Goal: Task Accomplishment & Management: Use online tool/utility

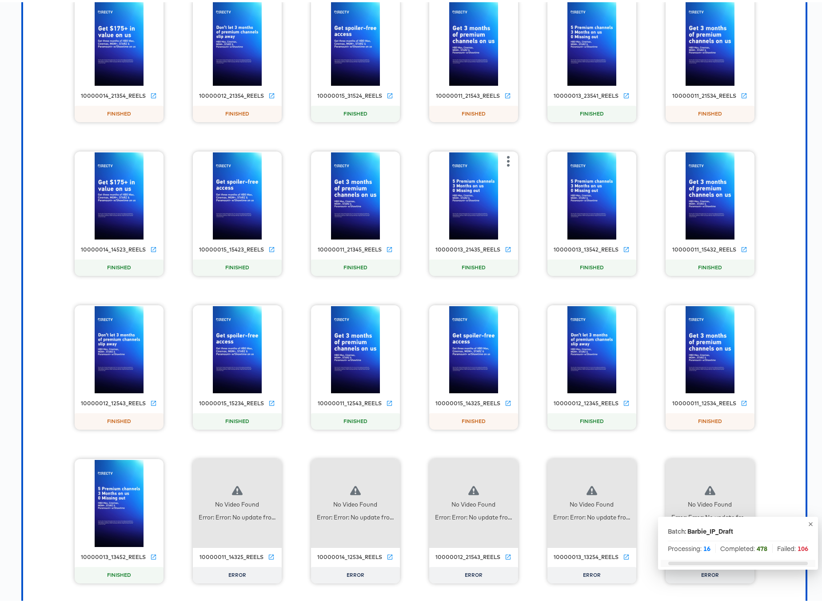
scroll to position [9317, 0]
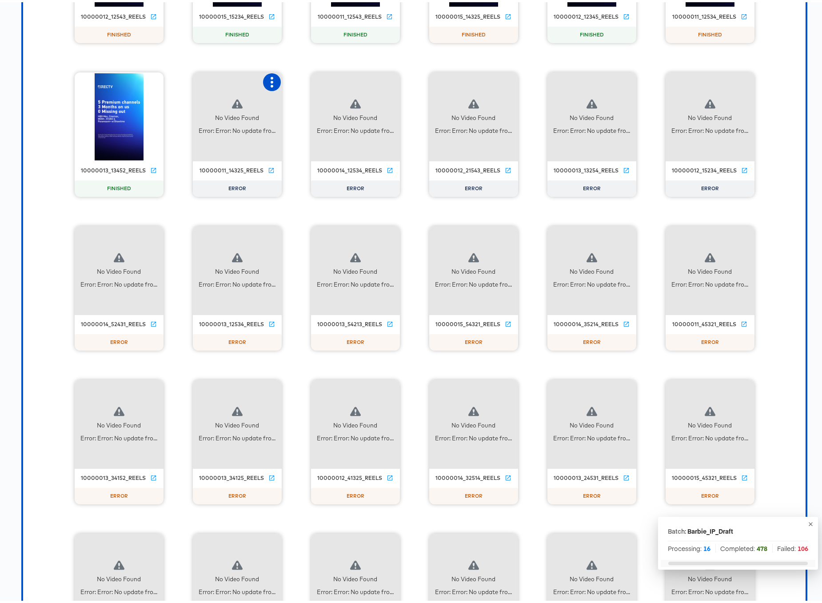
click at [270, 79] on icon "button" at bounding box center [272, 80] width 11 height 11
click at [299, 82] on div "Retry" at bounding box center [304, 79] width 17 height 7
click at [387, 82] on icon "button" at bounding box center [390, 80] width 11 height 11
click at [418, 83] on div "Retry" at bounding box center [434, 79] width 67 height 18
click at [506, 81] on icon "button" at bounding box center [508, 80] width 11 height 11
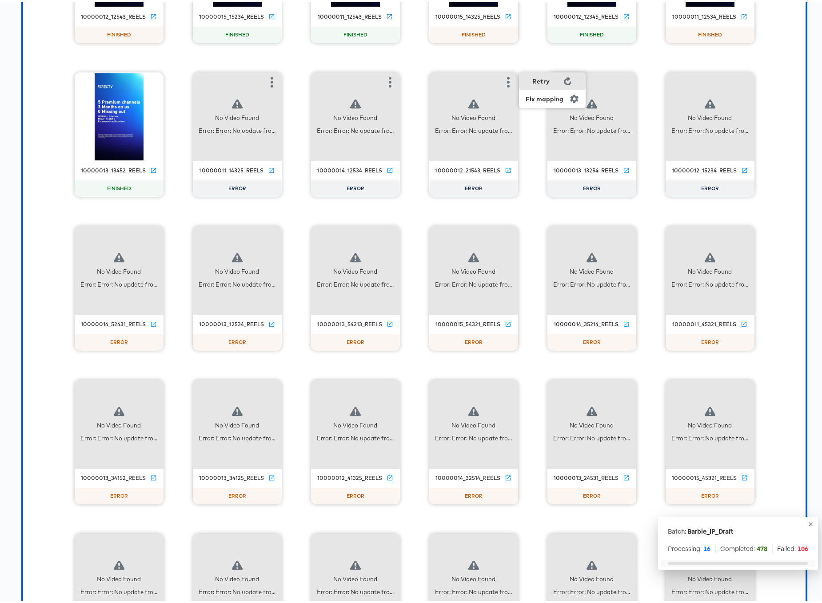
click at [532, 81] on div "Retry" at bounding box center [540, 79] width 17 height 7
click at [624, 81] on icon "button" at bounding box center [626, 80] width 11 height 11
click at [657, 80] on div "Retry" at bounding box center [658, 79] width 17 height 7
click at [621, 80] on icon "button" at bounding box center [626, 80] width 11 height 11
click at [743, 81] on icon "button" at bounding box center [744, 80] width 11 height 11
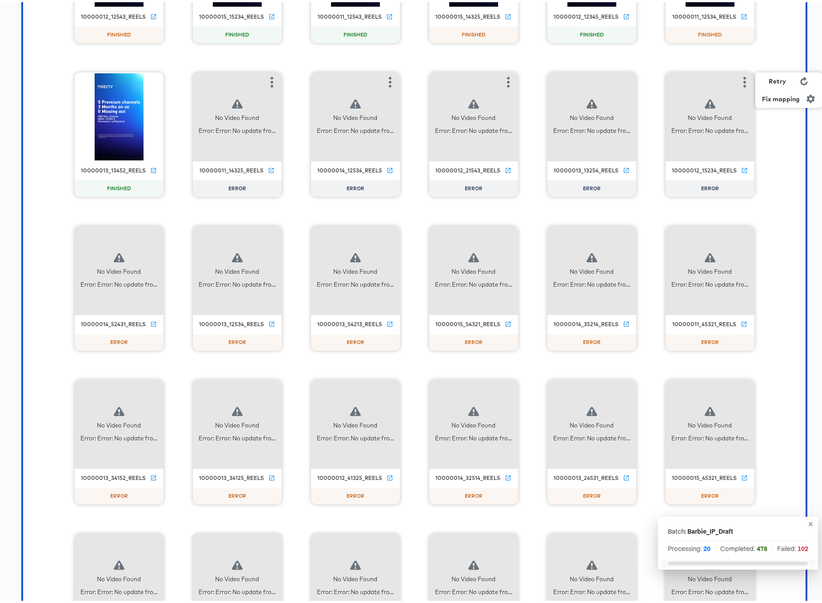
click at [790, 83] on div "Retry" at bounding box center [788, 79] width 67 height 18
click at [152, 231] on icon "button" at bounding box center [153, 233] width 11 height 11
click at [153, 231] on icon "button" at bounding box center [153, 233] width 11 height 11
click at [178, 231] on div "Retry" at bounding box center [186, 232] width 17 height 7
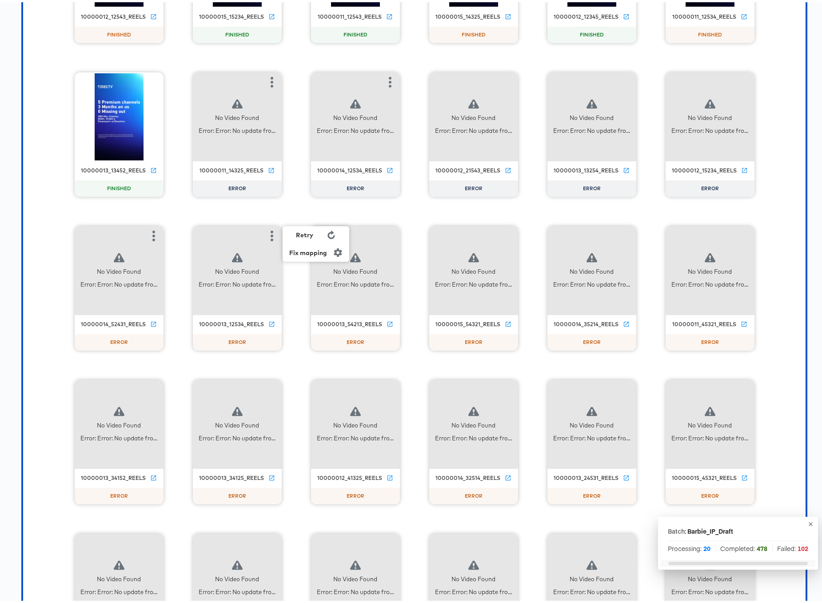
click at [306, 231] on div "Retry" at bounding box center [304, 232] width 17 height 7
click at [383, 233] on div "No Video Found Error: Error: No update fro..." at bounding box center [355, 268] width 89 height 89
click at [388, 233] on icon "button" at bounding box center [390, 233] width 11 height 11
click at [421, 230] on div "Retry" at bounding box center [422, 232] width 17 height 7
click at [504, 236] on icon "button" at bounding box center [508, 233] width 11 height 11
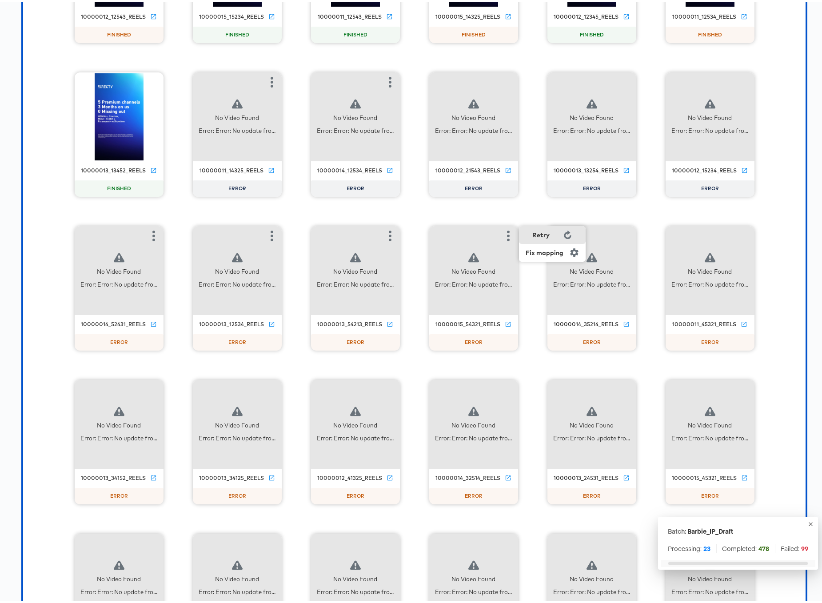
click at [540, 236] on div "Retry" at bounding box center [552, 233] width 67 height 18
click at [625, 233] on icon "button" at bounding box center [626, 233] width 11 height 11
click at [652, 232] on div "Retry" at bounding box center [658, 232] width 17 height 7
click at [743, 234] on icon "button" at bounding box center [744, 233] width 11 height 11
click at [769, 235] on div "Retry" at bounding box center [777, 232] width 17 height 7
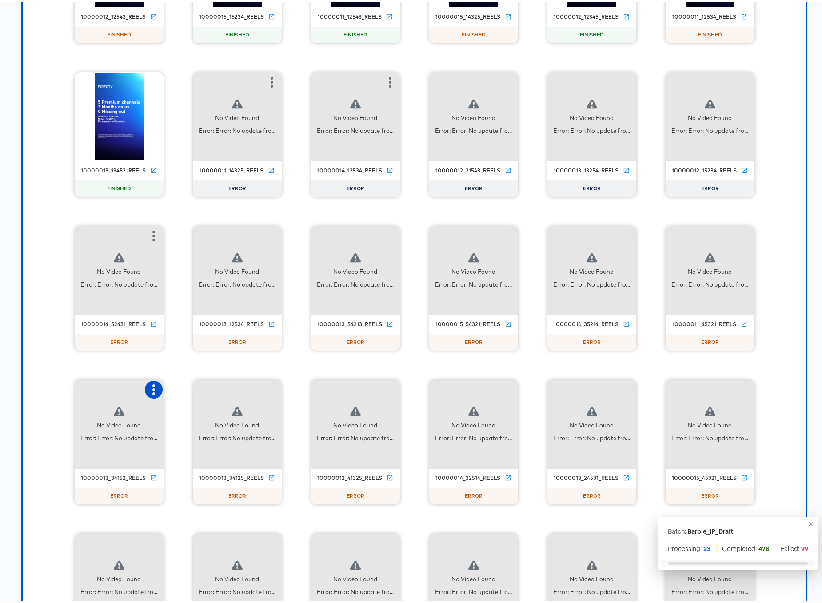
click at [152, 388] on icon "button" at bounding box center [153, 387] width 3 height 11
click at [203, 385] on div "Retry" at bounding box center [197, 387] width 67 height 18
click at [271, 387] on icon "button" at bounding box center [272, 387] width 3 height 11
click at [311, 386] on div "Retry" at bounding box center [316, 387] width 67 height 18
click at [391, 384] on div "No Video Found Error: Error: No update fro..." at bounding box center [355, 422] width 89 height 89
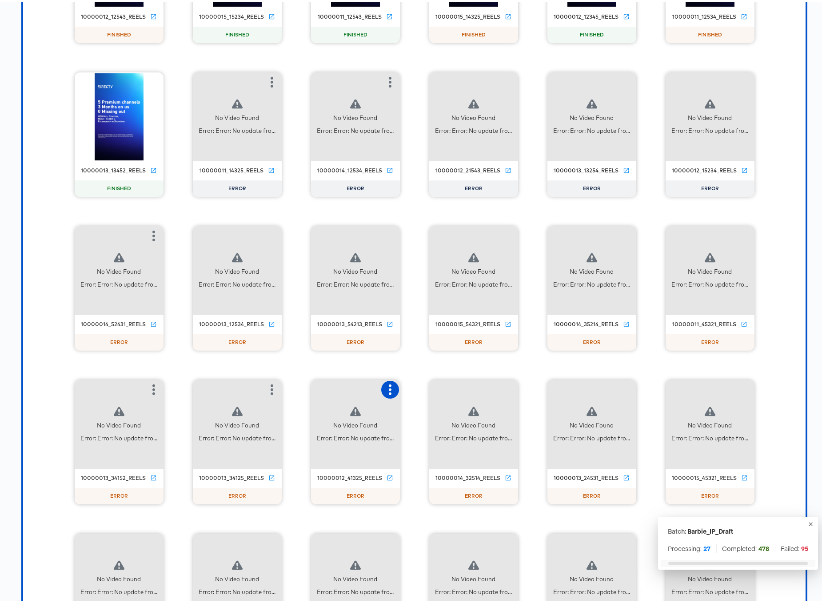
click at [389, 391] on icon "button" at bounding box center [390, 387] width 3 height 11
click at [446, 386] on icon at bounding box center [449, 386] width 8 height 8
click at [504, 386] on div "No Video Found Error: Error: No update fro..." at bounding box center [473, 422] width 89 height 89
click at [507, 391] on icon "button" at bounding box center [508, 387] width 3 height 11
click at [543, 384] on div "Retry" at bounding box center [540, 386] width 17 height 7
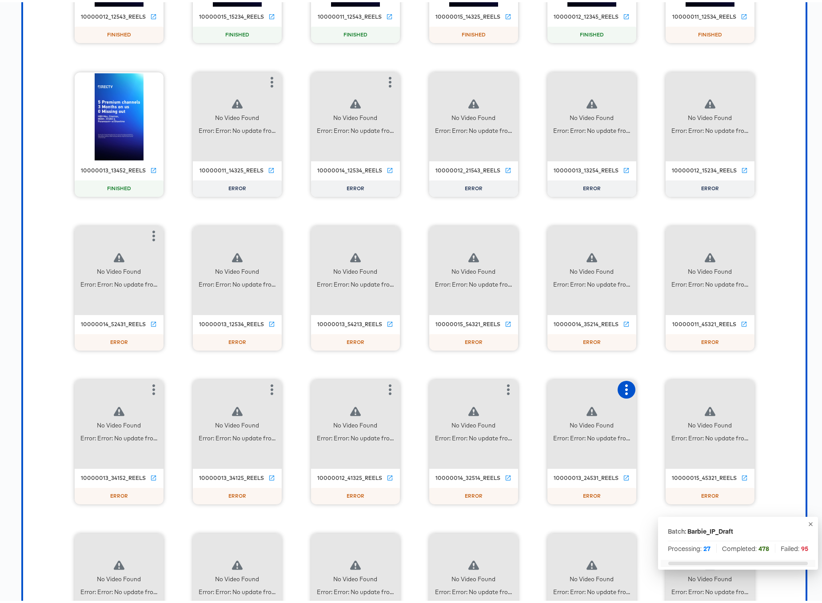
click at [623, 389] on icon "button" at bounding box center [626, 387] width 11 height 11
click at [646, 387] on div "Retry" at bounding box center [670, 387] width 67 height 18
click at [740, 388] on icon "button" at bounding box center [744, 387] width 11 height 11
click at [765, 389] on div "Retry" at bounding box center [788, 387] width 67 height 18
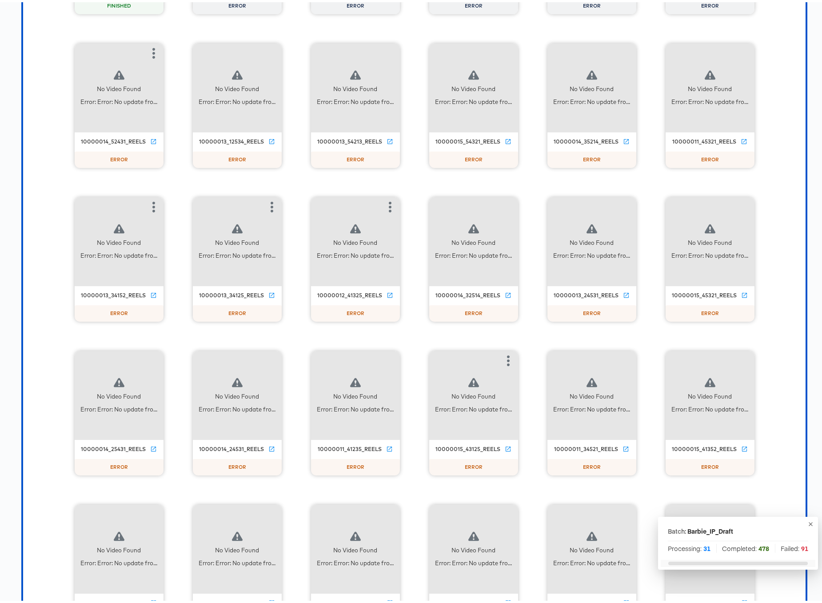
scroll to position [9548, 0]
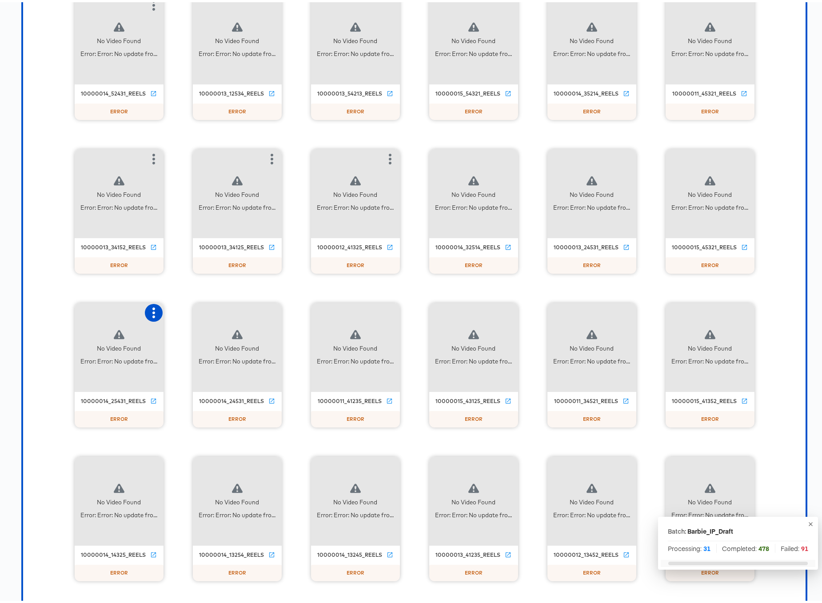
click at [152, 311] on icon "button" at bounding box center [153, 310] width 11 height 11
click at [174, 308] on div "Retry" at bounding box center [197, 310] width 67 height 18
click at [271, 314] on icon "button" at bounding box center [272, 310] width 3 height 11
click at [311, 315] on div "Retry" at bounding box center [316, 310] width 67 height 18
click at [385, 312] on div "No Video Found Error: Error: No update fro..." at bounding box center [355, 345] width 89 height 89
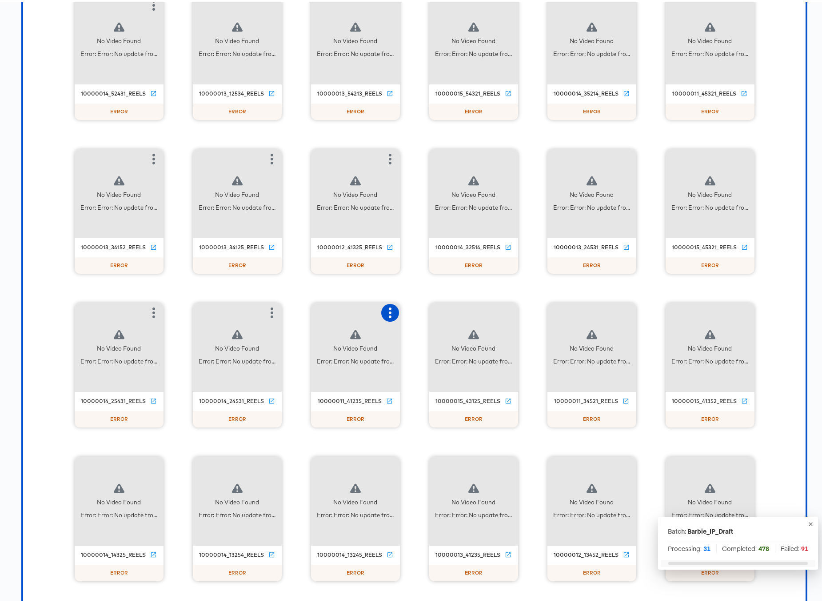
click at [385, 311] on icon "button" at bounding box center [390, 310] width 11 height 11
click at [437, 308] on div "Retry" at bounding box center [434, 310] width 67 height 18
click at [509, 311] on div "No Video Found Error: Error: No update fro..." at bounding box center [473, 345] width 89 height 89
click at [506, 311] on icon "button" at bounding box center [508, 310] width 11 height 11
click at [531, 313] on div "Retry" at bounding box center [552, 310] width 67 height 18
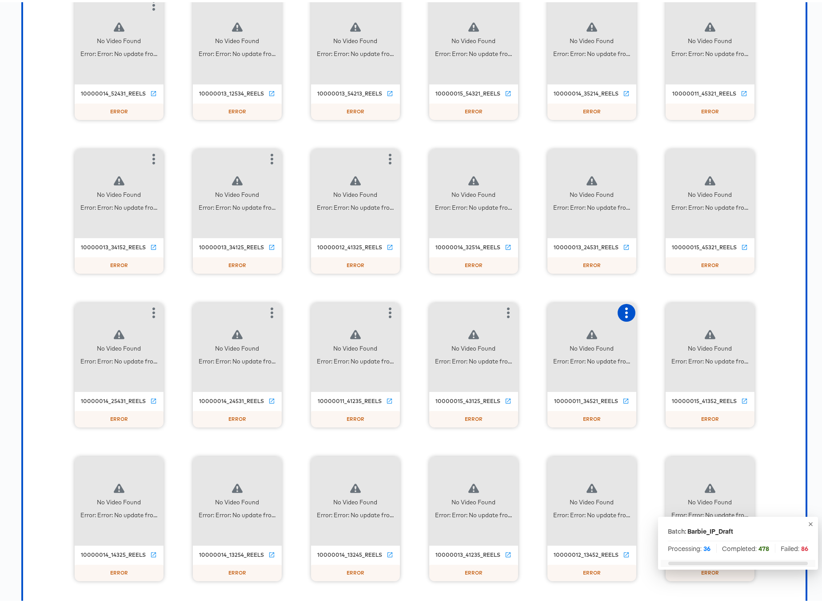
click at [625, 309] on icon "button" at bounding box center [626, 310] width 11 height 11
click at [656, 309] on div "Retry" at bounding box center [658, 309] width 17 height 7
click at [739, 310] on icon "button" at bounding box center [744, 310] width 11 height 11
click at [769, 312] on div "Retry" at bounding box center [777, 309] width 17 height 7
click at [150, 462] on icon "button" at bounding box center [153, 464] width 11 height 11
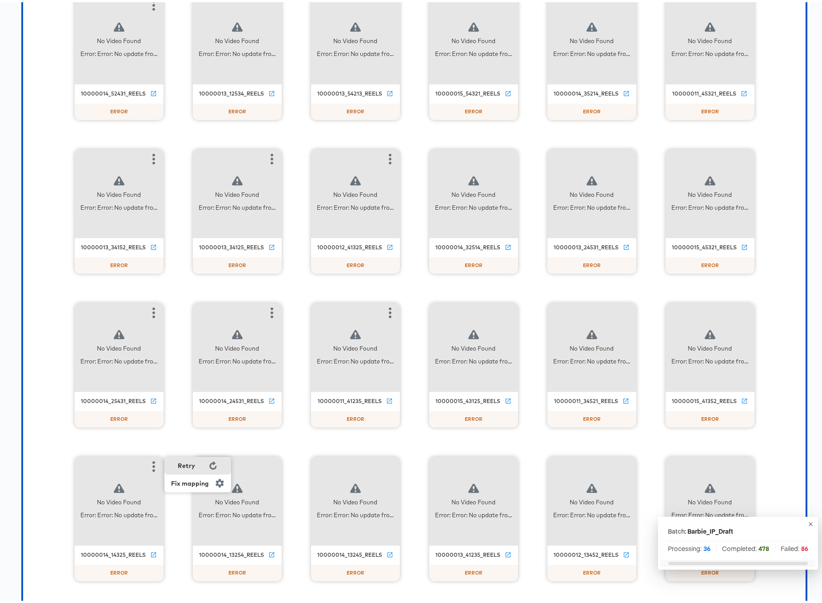
click at [189, 460] on div "Retry" at bounding box center [186, 463] width 17 height 7
click at [272, 462] on icon "button" at bounding box center [272, 464] width 11 height 11
click at [298, 463] on div "Retry" at bounding box center [304, 463] width 17 height 7
click at [389, 459] on icon "button" at bounding box center [390, 464] width 3 height 11
click at [418, 459] on div "Retry" at bounding box center [434, 464] width 67 height 18
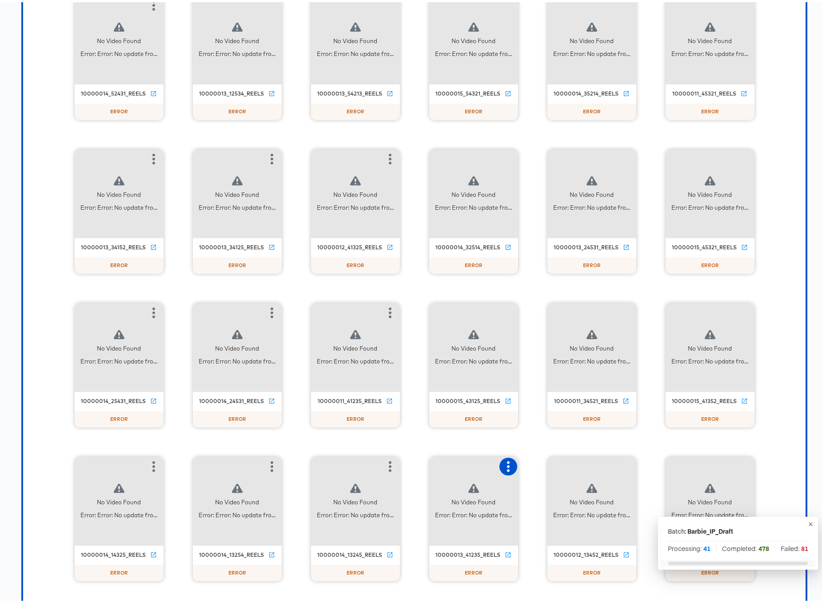
click at [503, 461] on icon "button" at bounding box center [508, 464] width 11 height 11
click at [539, 462] on div "Retry" at bounding box center [540, 463] width 17 height 7
click at [623, 465] on icon "button" at bounding box center [626, 464] width 11 height 11
click at [654, 464] on div "Retry" at bounding box center [658, 463] width 17 height 7
click at [743, 463] on icon "button" at bounding box center [744, 464] width 3 height 11
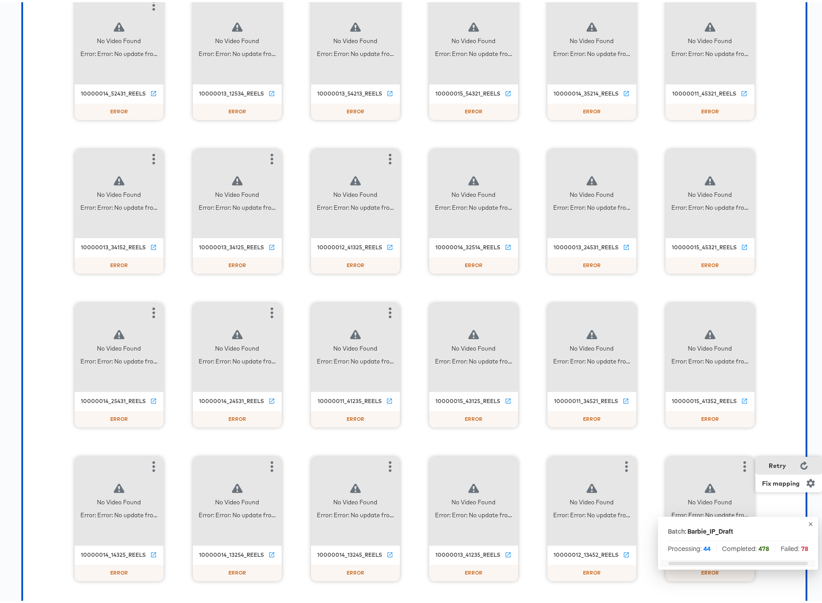
click at [769, 463] on div "Retry" at bounding box center [777, 463] width 17 height 7
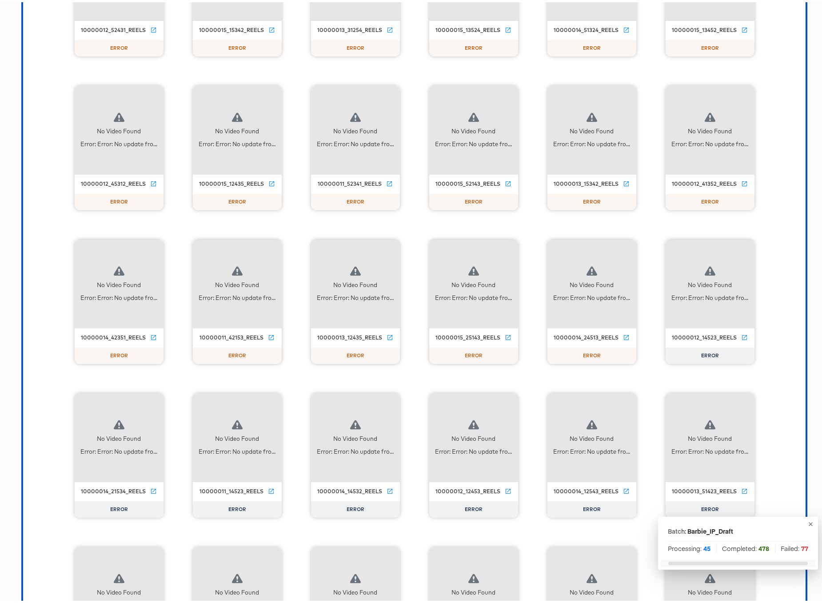
scroll to position [11302, 0]
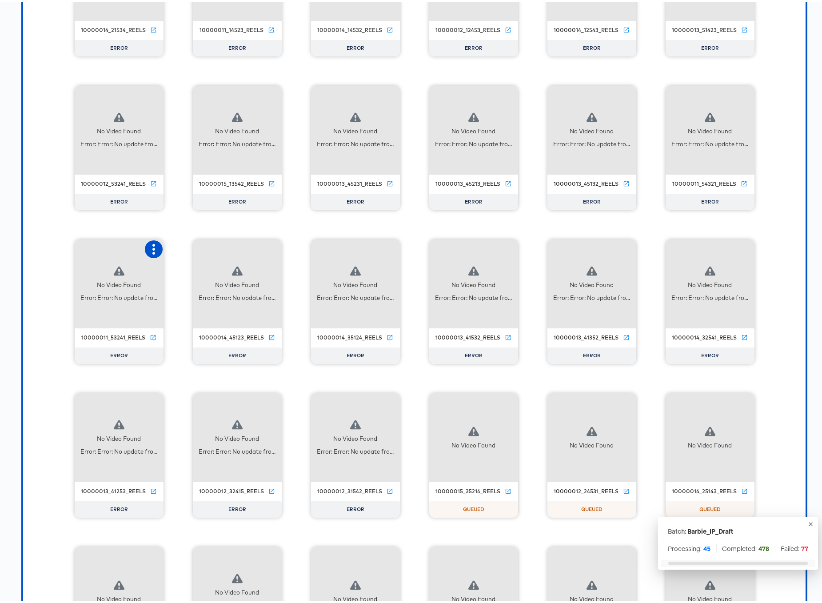
click at [150, 249] on icon "button" at bounding box center [153, 247] width 11 height 11
click at [185, 246] on div "Retry" at bounding box center [186, 246] width 17 height 7
click at [272, 246] on icon "button" at bounding box center [272, 247] width 11 height 11
click at [312, 251] on div "Retry" at bounding box center [316, 246] width 67 height 18
click at [388, 245] on div "No Video Found Error: Error: No update fro..." at bounding box center [355, 281] width 89 height 89
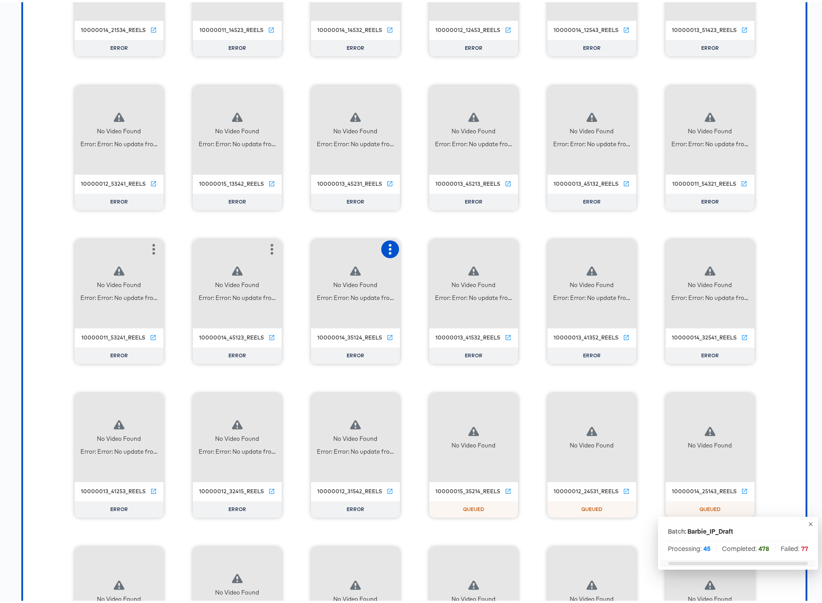
click at [385, 245] on icon "button" at bounding box center [390, 247] width 11 height 11
click at [446, 247] on icon at bounding box center [449, 246] width 7 height 8
click at [508, 247] on icon "button" at bounding box center [508, 247] width 11 height 11
click at [541, 247] on div "Retry" at bounding box center [540, 246] width 17 height 7
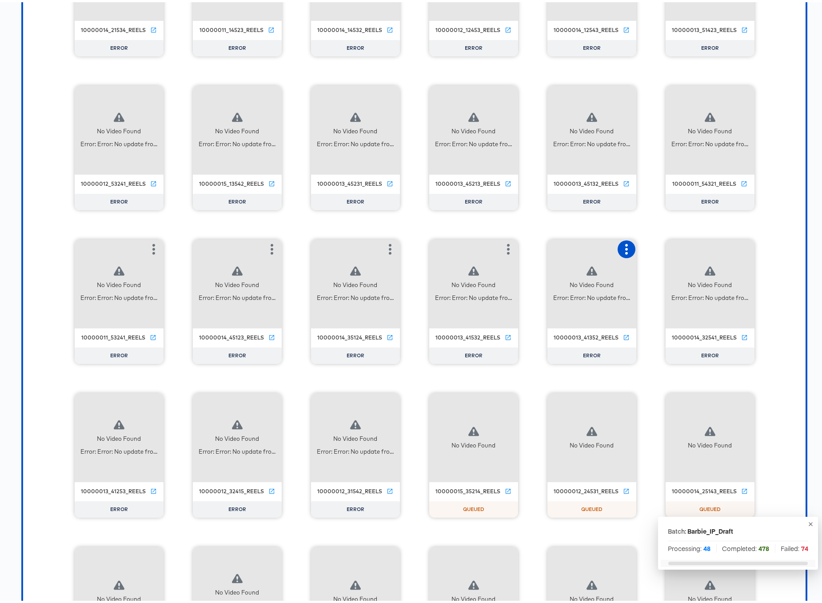
click at [621, 246] on icon "button" at bounding box center [626, 247] width 11 height 11
click at [644, 241] on div "Retry" at bounding box center [670, 246] width 67 height 18
click at [736, 246] on button "button" at bounding box center [745, 247] width 18 height 18
click at [769, 247] on div "Retry" at bounding box center [777, 246] width 17 height 7
click at [739, 91] on icon "button" at bounding box center [744, 93] width 11 height 11
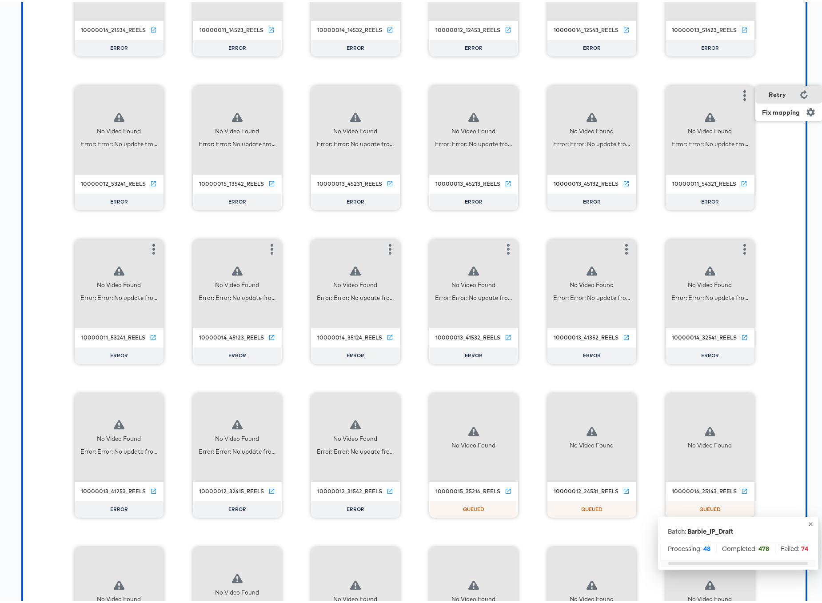
click at [769, 92] on div "Retry" at bounding box center [777, 92] width 17 height 7
click at [625, 93] on icon "button" at bounding box center [626, 93] width 3 height 11
drag, startPoint x: 661, startPoint y: 95, endPoint x: 652, endPoint y: 95, distance: 8.9
click at [660, 94] on div "Retry" at bounding box center [658, 92] width 17 height 7
click at [503, 92] on icon "button" at bounding box center [508, 93] width 11 height 11
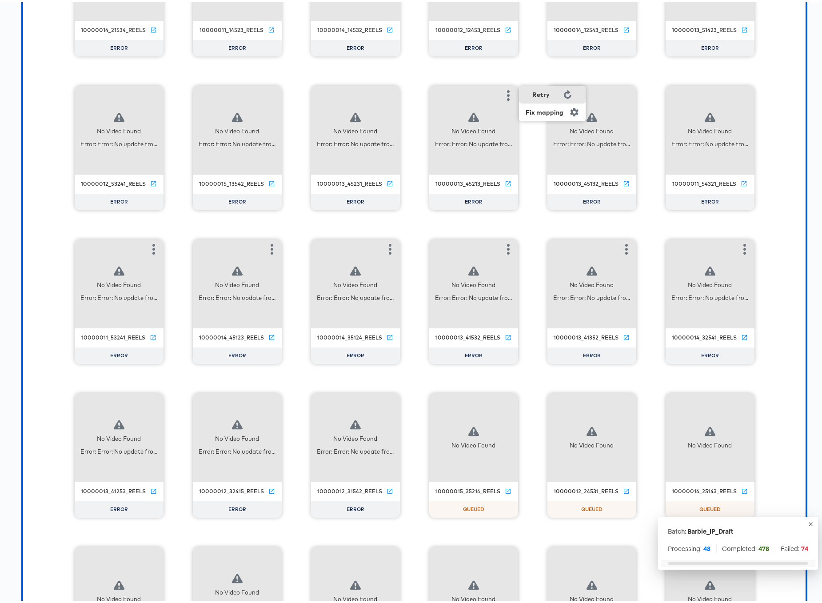
click at [565, 91] on icon at bounding box center [567, 92] width 8 height 8
click at [389, 93] on icon "button" at bounding box center [390, 93] width 3 height 11
click at [433, 94] on div "Retry" at bounding box center [434, 93] width 67 height 18
click at [269, 94] on icon "button" at bounding box center [272, 93] width 11 height 11
drag, startPoint x: 304, startPoint y: 94, endPoint x: 296, endPoint y: 95, distance: 7.6
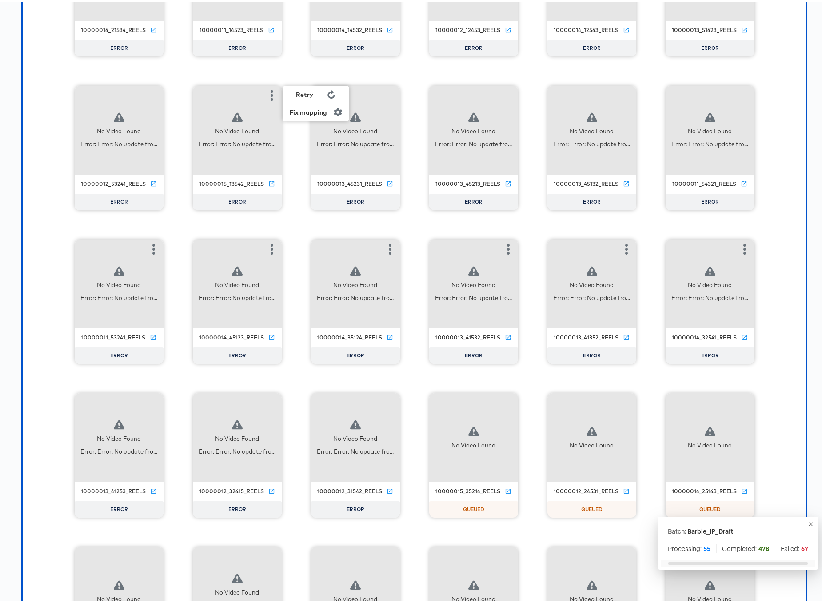
click at [304, 94] on div "Retry" at bounding box center [304, 92] width 17 height 7
click at [148, 93] on icon "button" at bounding box center [153, 93] width 11 height 11
click at [179, 95] on div "Retry" at bounding box center [186, 92] width 17 height 7
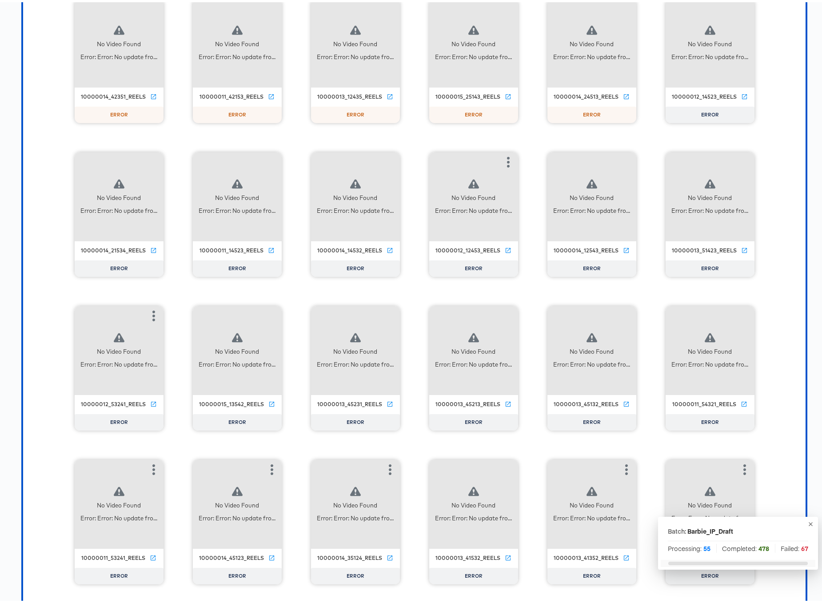
scroll to position [11074, 0]
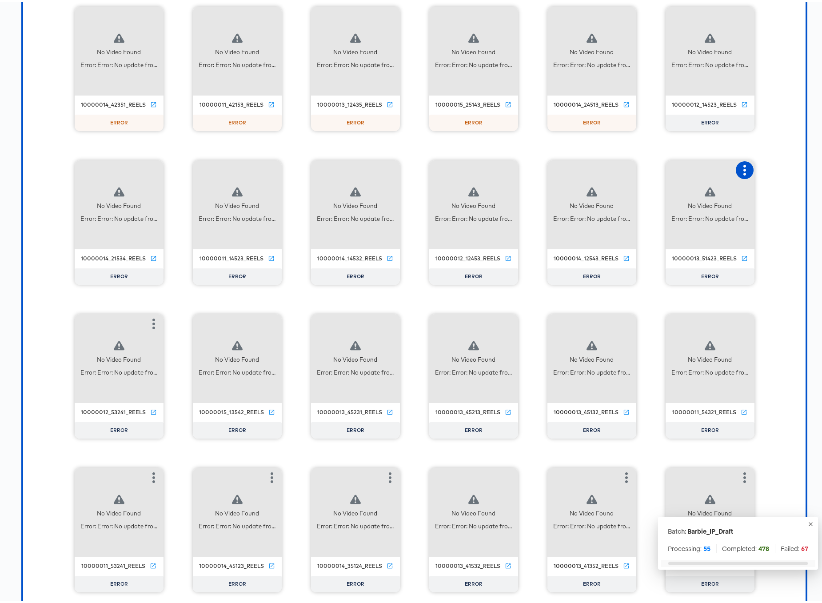
click at [749, 166] on button "button" at bounding box center [745, 168] width 18 height 18
click at [774, 168] on div "Retry" at bounding box center [777, 167] width 17 height 7
click at [621, 166] on icon "button" at bounding box center [626, 168] width 11 height 11
drag, startPoint x: 655, startPoint y: 169, endPoint x: 598, endPoint y: 168, distance: 57.3
click at [654, 169] on div "Retry" at bounding box center [658, 167] width 17 height 7
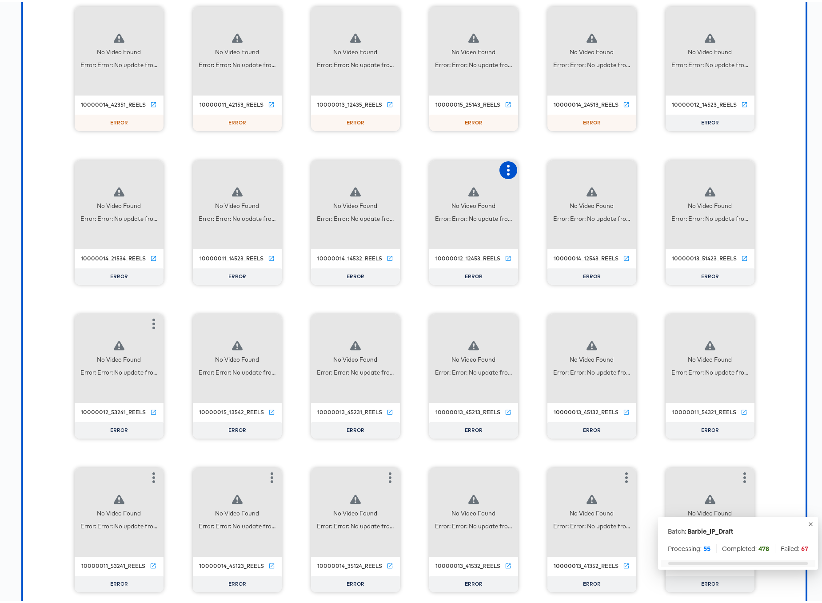
click at [503, 167] on icon "button" at bounding box center [508, 168] width 11 height 11
click at [563, 168] on icon at bounding box center [567, 167] width 8 height 8
click at [385, 168] on icon "button" at bounding box center [390, 168] width 11 height 11
click at [446, 166] on icon at bounding box center [449, 167] width 7 height 8
click at [267, 169] on icon "button" at bounding box center [272, 168] width 11 height 11
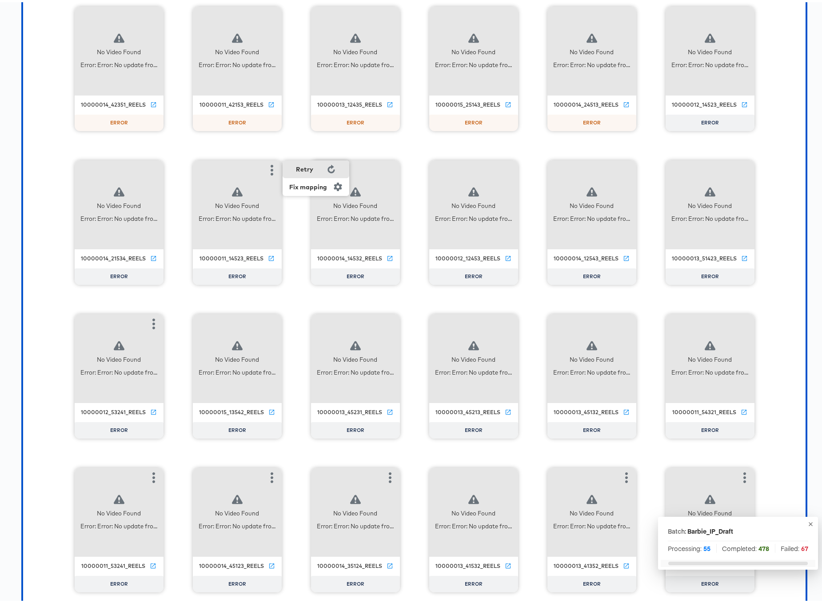
click at [334, 166] on div "Retry" at bounding box center [316, 167] width 67 height 18
click at [148, 166] on icon "button" at bounding box center [153, 168] width 11 height 11
click at [204, 165] on div "Retry" at bounding box center [197, 167] width 67 height 18
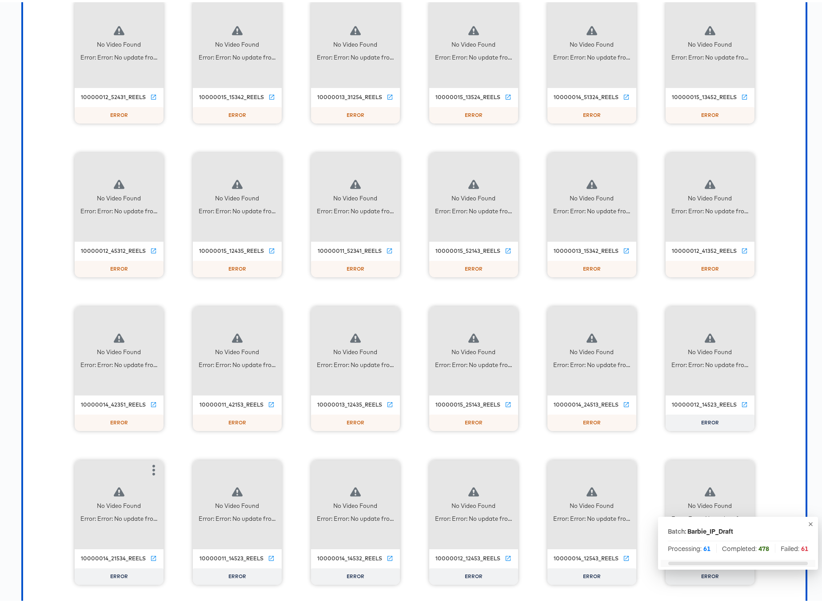
scroll to position [10774, 0]
click at [742, 314] on icon "button" at bounding box center [744, 314] width 11 height 11
click at [769, 314] on div "Retry" at bounding box center [777, 313] width 17 height 7
click at [621, 313] on icon "button" at bounding box center [626, 314] width 11 height 11
click at [670, 310] on div "Retry" at bounding box center [670, 313] width 67 height 18
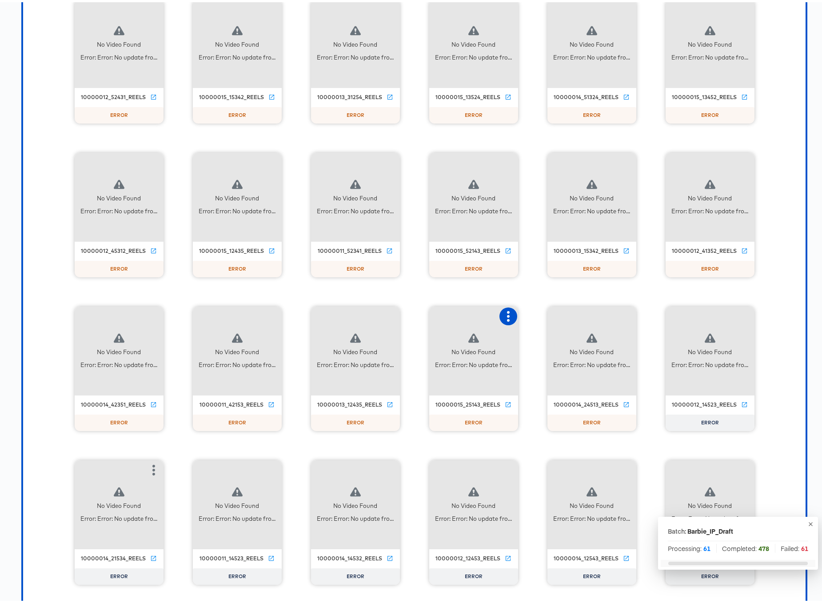
click at [499, 311] on button "button" at bounding box center [508, 314] width 18 height 18
click at [564, 312] on icon at bounding box center [567, 313] width 7 height 8
click at [381, 314] on button "button" at bounding box center [390, 314] width 18 height 18
click at [446, 313] on icon at bounding box center [449, 313] width 8 height 8
click at [263, 315] on button "button" at bounding box center [272, 314] width 18 height 18
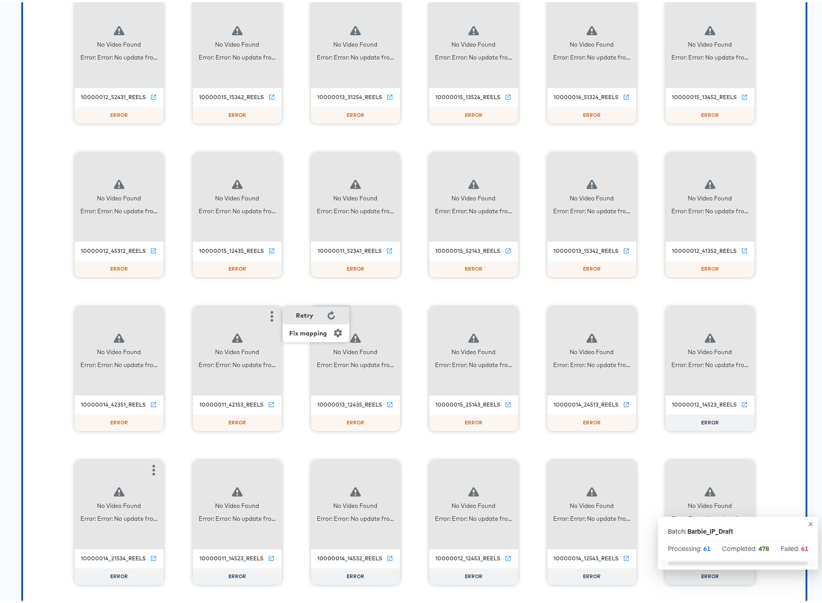
click at [315, 316] on div "Retry" at bounding box center [316, 313] width 67 height 18
click at [148, 315] on icon "button" at bounding box center [153, 314] width 11 height 11
click at [191, 316] on div "Retry" at bounding box center [197, 313] width 67 height 18
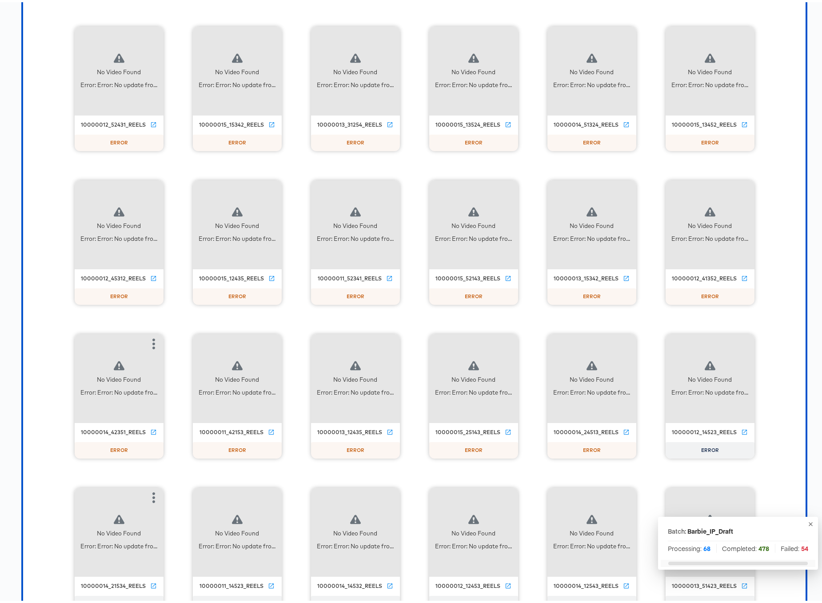
scroll to position [10743, 0]
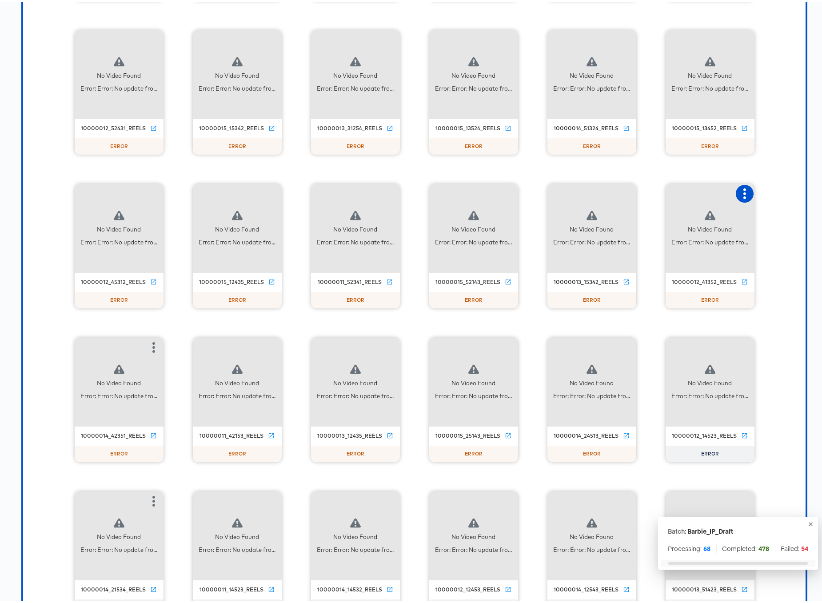
click at [739, 187] on icon "button" at bounding box center [744, 191] width 11 height 11
click at [755, 189] on div "Retry" at bounding box center [788, 191] width 67 height 18
click at [600, 191] on div "No Video Found Error: Error: No update fro..." at bounding box center [591, 226] width 89 height 89
click at [618, 189] on button "button" at bounding box center [627, 192] width 18 height 18
click at [628, 191] on icon "button" at bounding box center [626, 191] width 11 height 11
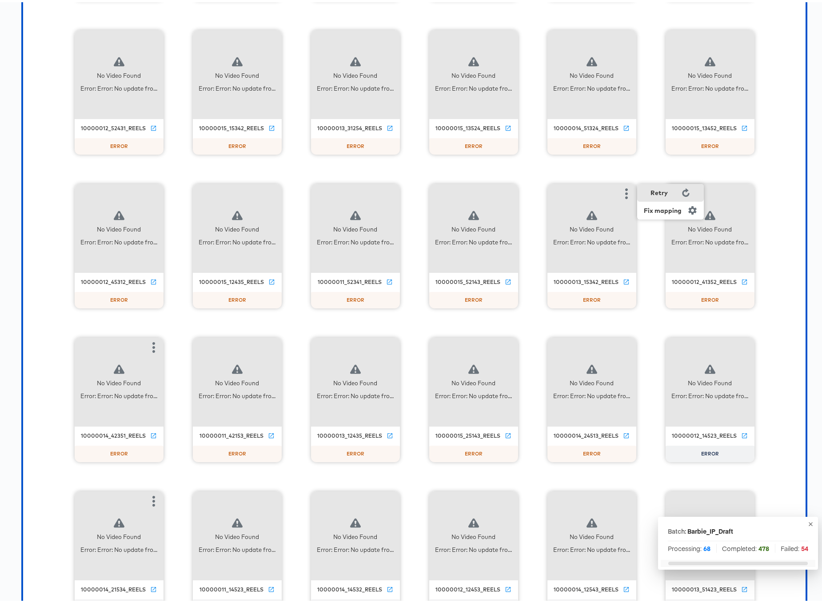
click at [655, 189] on div "Retry" at bounding box center [658, 190] width 17 height 7
click at [509, 191] on icon "button" at bounding box center [508, 191] width 11 height 11
click at [542, 192] on div "Retry" at bounding box center [540, 190] width 17 height 7
click at [381, 191] on button "button" at bounding box center [390, 192] width 18 height 18
click at [427, 190] on div "Retry" at bounding box center [422, 190] width 17 height 7
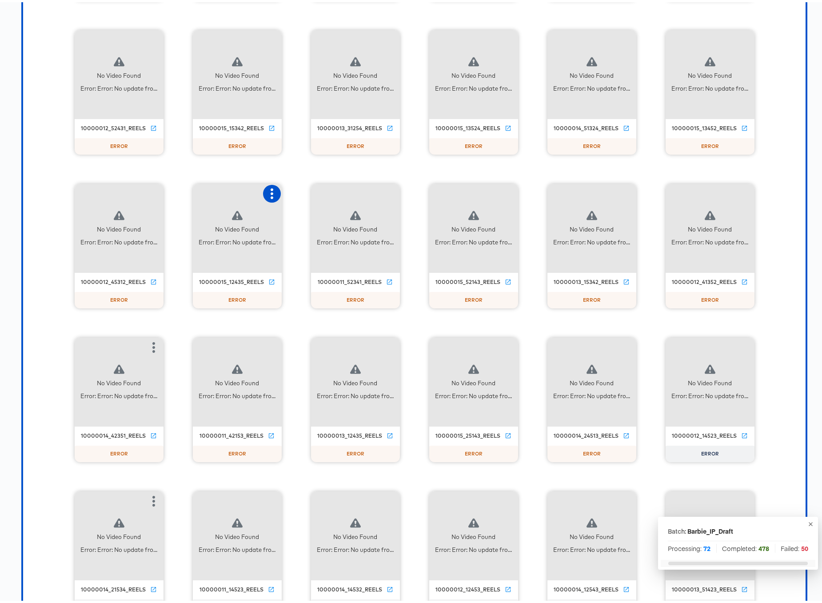
click at [271, 191] on icon "button" at bounding box center [272, 191] width 3 height 11
click at [304, 190] on div "Retry" at bounding box center [304, 190] width 17 height 7
click at [151, 190] on icon "button" at bounding box center [153, 191] width 11 height 11
click at [178, 189] on div "Retry" at bounding box center [186, 190] width 17 height 7
click at [739, 37] on icon "button" at bounding box center [744, 37] width 11 height 11
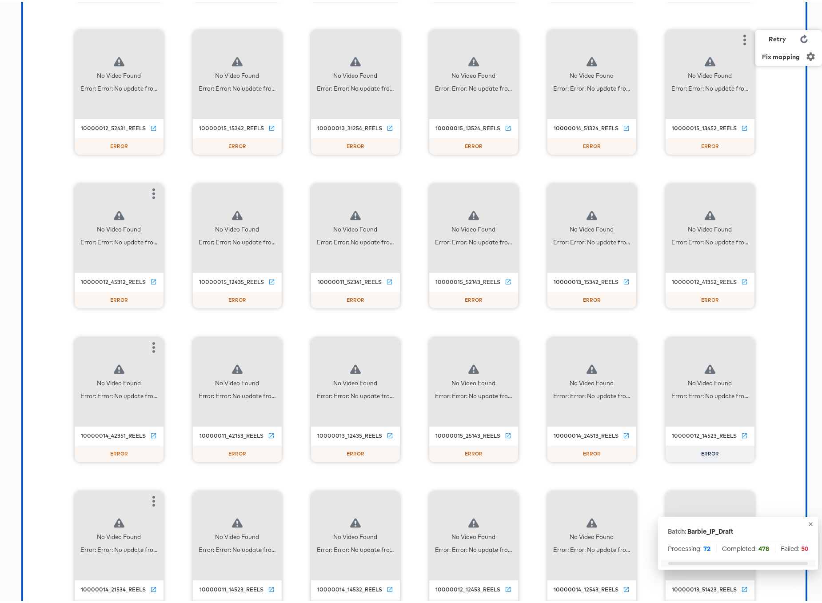
click at [772, 37] on div "Retry" at bounding box center [777, 36] width 17 height 7
click at [621, 39] on icon "button" at bounding box center [626, 37] width 11 height 11
click at [649, 41] on div "Retry" at bounding box center [670, 37] width 67 height 18
click at [507, 38] on icon "button" at bounding box center [508, 37] width 3 height 11
click at [550, 37] on div "Retry" at bounding box center [552, 37] width 67 height 18
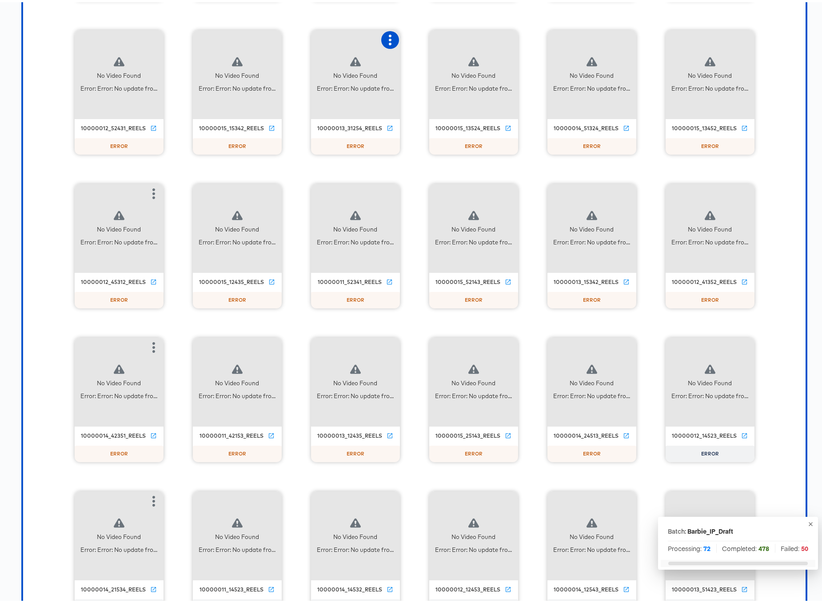
click at [385, 37] on icon "button" at bounding box center [390, 37] width 11 height 11
click at [439, 32] on div "Retry" at bounding box center [434, 37] width 67 height 18
click at [267, 34] on icon "button" at bounding box center [272, 37] width 11 height 11
click at [311, 37] on div "Retry" at bounding box center [316, 37] width 67 height 18
click at [145, 39] on button "button" at bounding box center [154, 38] width 18 height 18
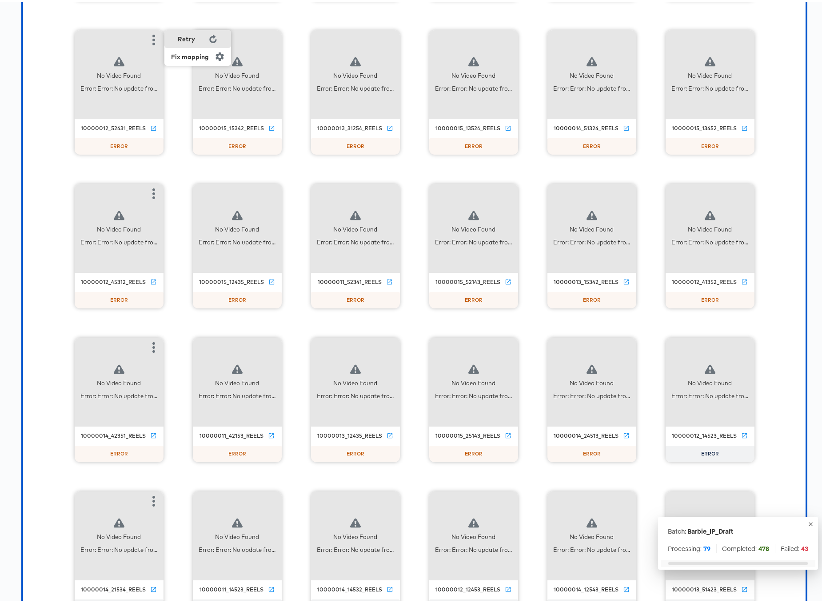
click at [209, 37] on icon at bounding box center [212, 36] width 7 height 8
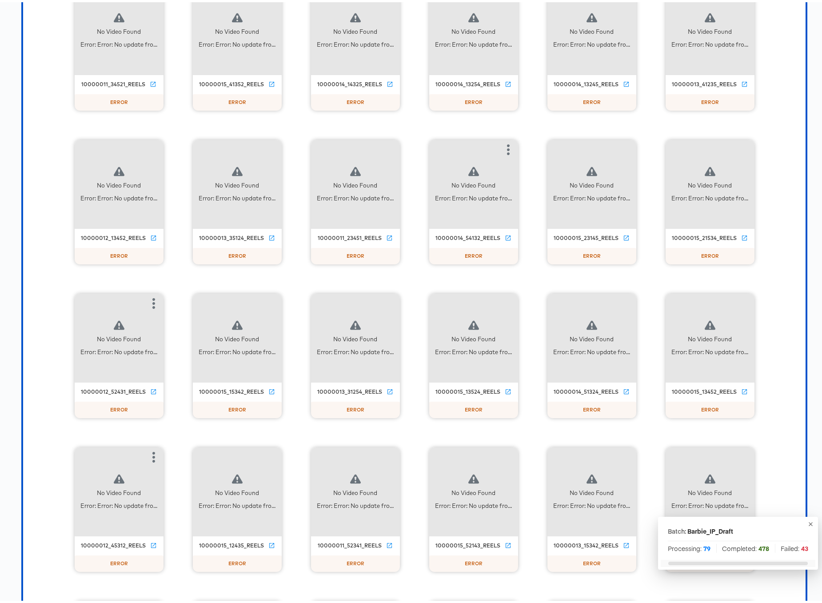
scroll to position [10478, 0]
click at [743, 149] on icon "button" at bounding box center [744, 149] width 11 height 11
click at [774, 149] on div "Retry" at bounding box center [777, 147] width 17 height 7
click at [625, 149] on icon "button" at bounding box center [626, 149] width 3 height 11
click at [663, 150] on div "Retry" at bounding box center [658, 147] width 17 height 7
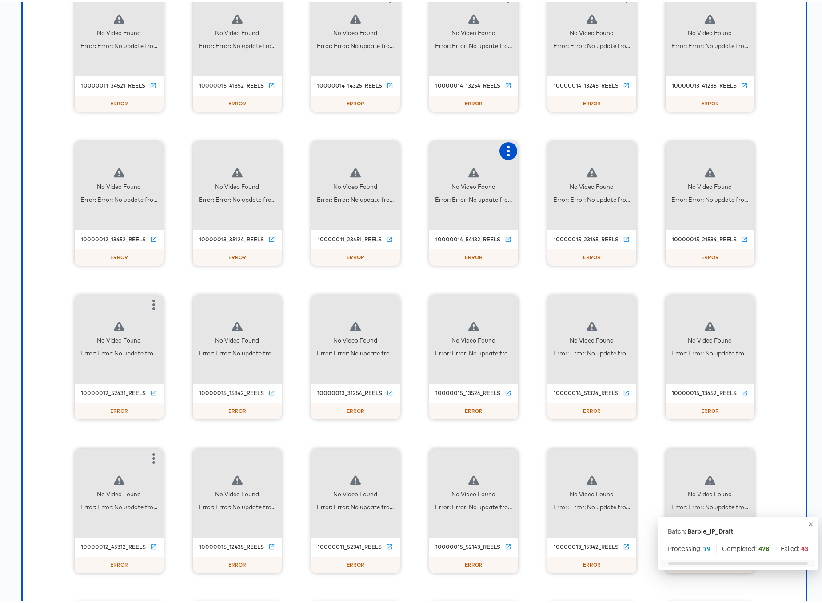
click at [507, 149] on icon "button" at bounding box center [508, 149] width 3 height 11
drag, startPoint x: 551, startPoint y: 148, endPoint x: 542, endPoint y: 148, distance: 9.3
click at [551, 148] on div "Retry" at bounding box center [552, 148] width 67 height 18
click at [387, 146] on icon "button" at bounding box center [390, 149] width 11 height 11
drag, startPoint x: 419, startPoint y: 147, endPoint x: 376, endPoint y: 147, distance: 43.1
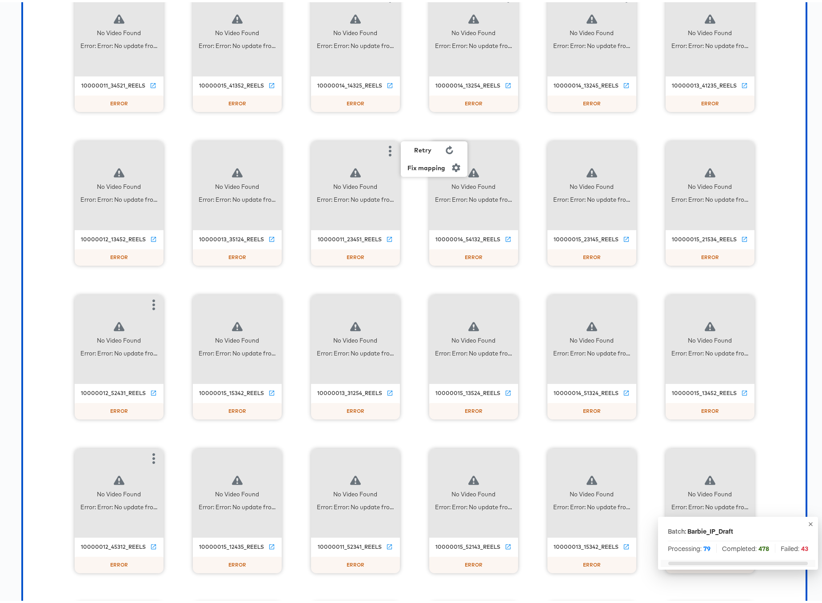
click at [419, 147] on div "Retry" at bounding box center [422, 147] width 17 height 7
click at [263, 145] on button "button" at bounding box center [272, 149] width 18 height 18
click at [319, 146] on div "Set as failed" at bounding box center [308, 147] width 38 height 7
click at [271, 148] on icon "button" at bounding box center [272, 149] width 11 height 11
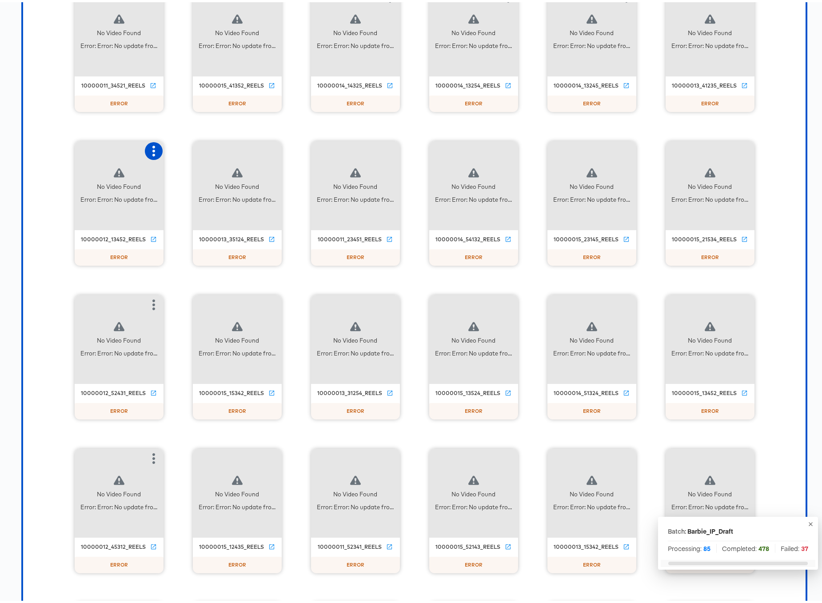
click at [154, 150] on icon "button" at bounding box center [153, 149] width 11 height 11
click at [271, 147] on icon "button" at bounding box center [272, 149] width 11 height 11
click at [390, 145] on icon "button" at bounding box center [390, 149] width 11 height 11
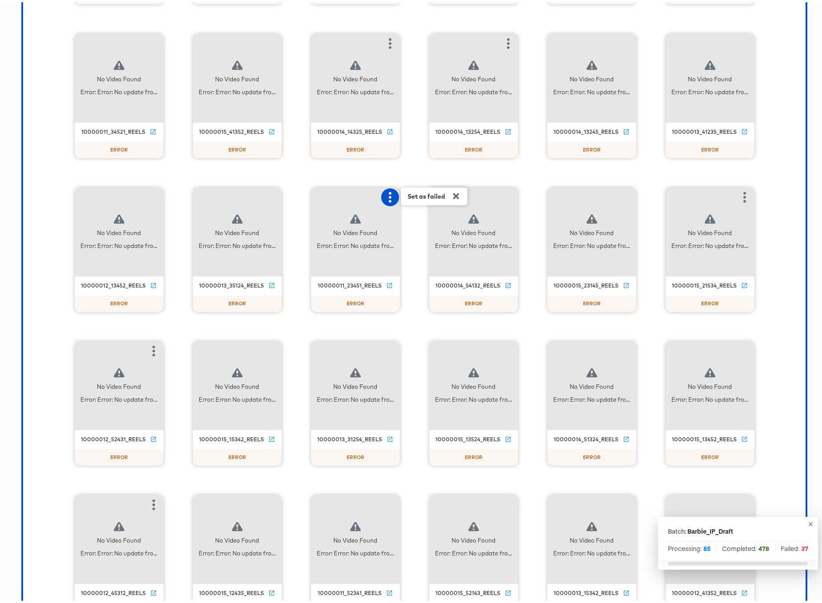
scroll to position [10336, 0]
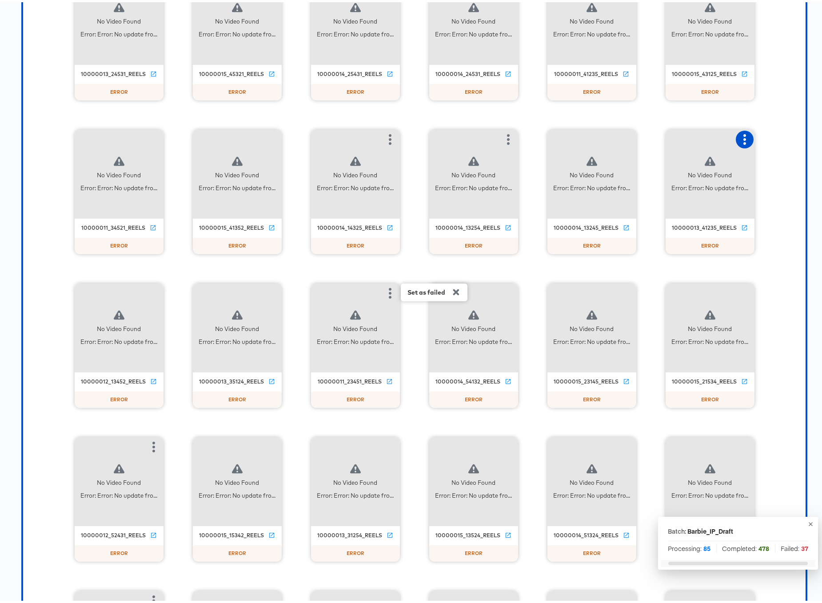
click at [739, 136] on icon "button" at bounding box center [744, 137] width 11 height 11
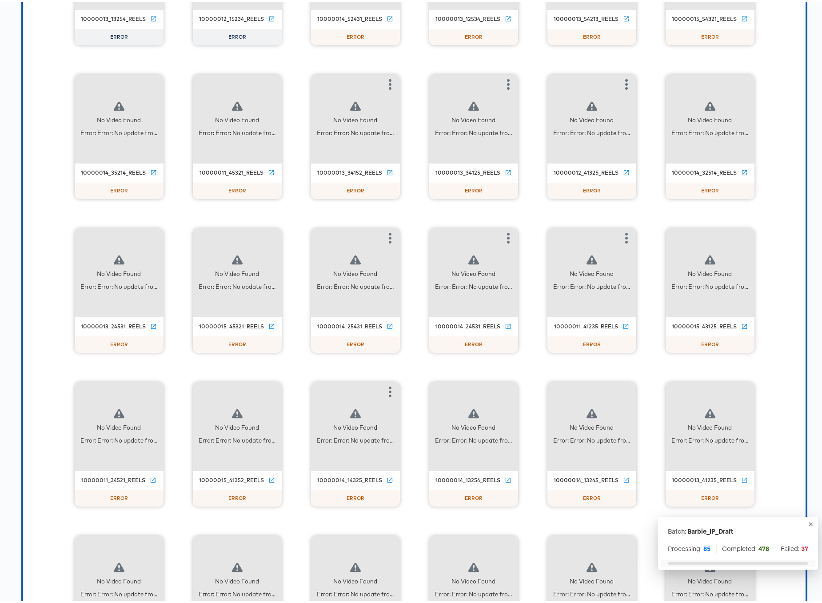
scroll to position [9993, 0]
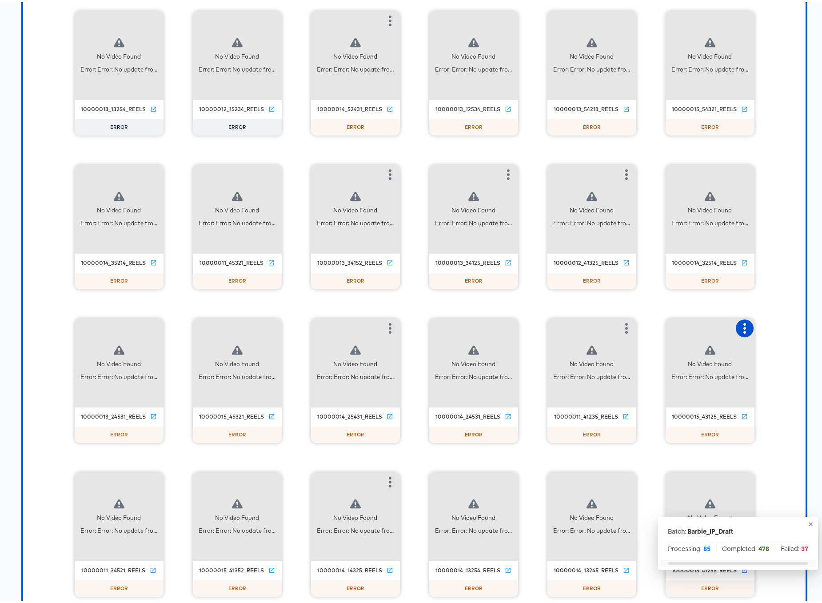
click at [744, 326] on icon "button" at bounding box center [744, 326] width 11 height 11
click at [621, 322] on icon "button" at bounding box center [626, 326] width 11 height 11
click at [623, 165] on button "button" at bounding box center [627, 173] width 18 height 18
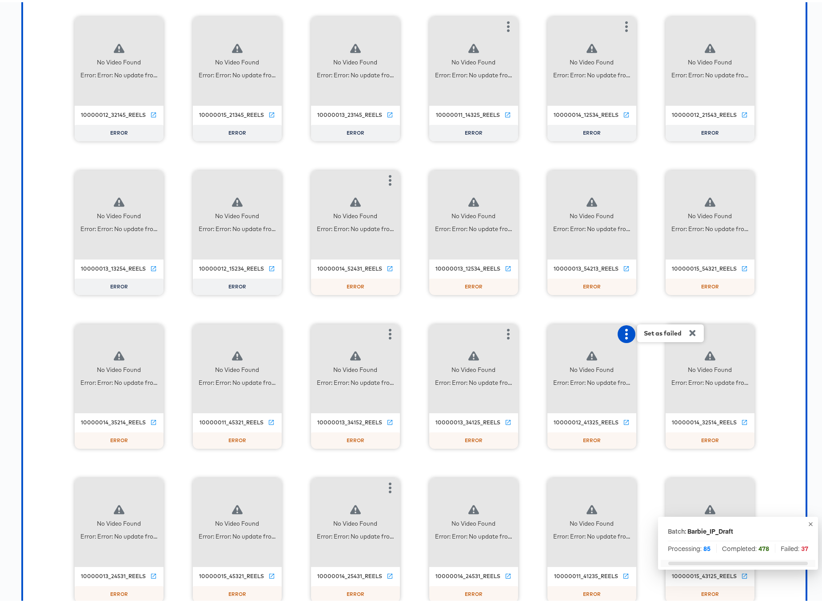
scroll to position [9811, 0]
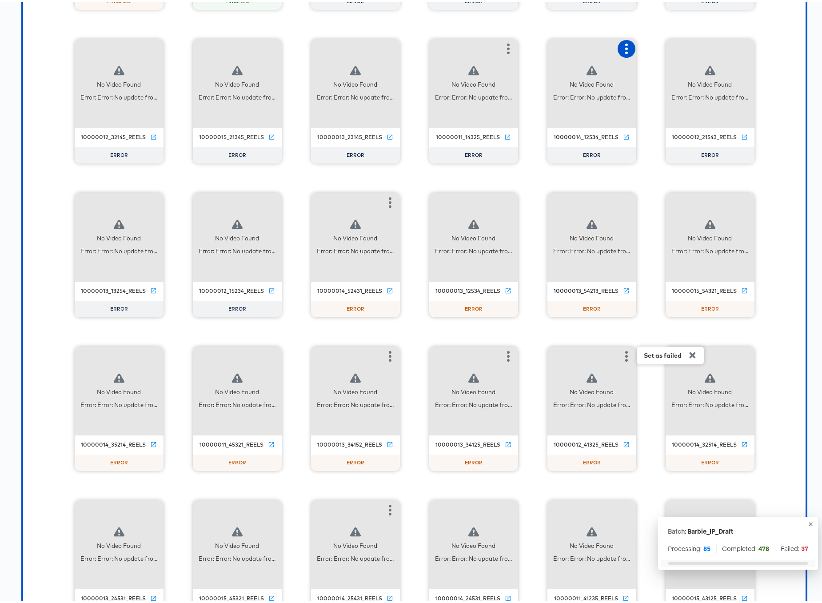
click at [625, 52] on button "button" at bounding box center [627, 47] width 18 height 18
click at [743, 44] on icon "button" at bounding box center [744, 46] width 11 height 11
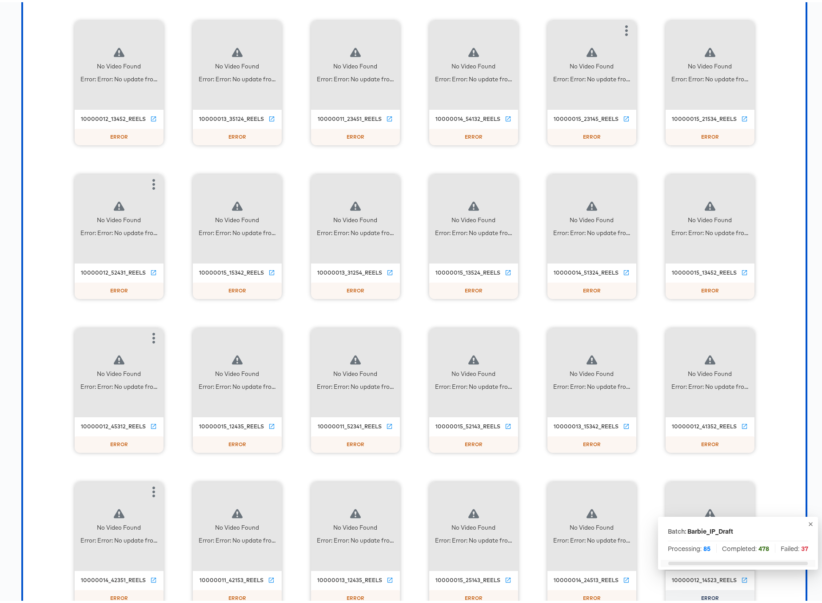
scroll to position [10604, 0]
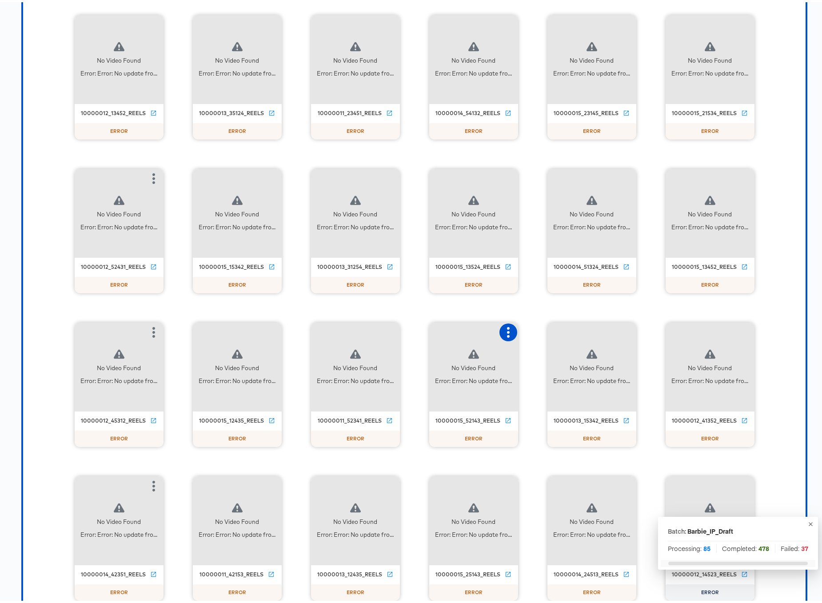
click at [507, 331] on icon "button" at bounding box center [508, 330] width 11 height 11
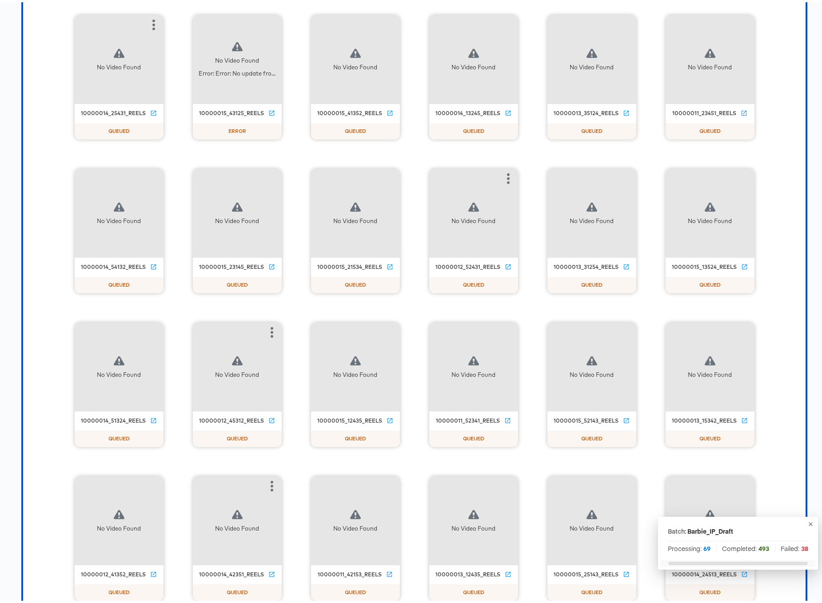
scroll to position [5070, 0]
